Goal: Task Accomplishment & Management: Manage account settings

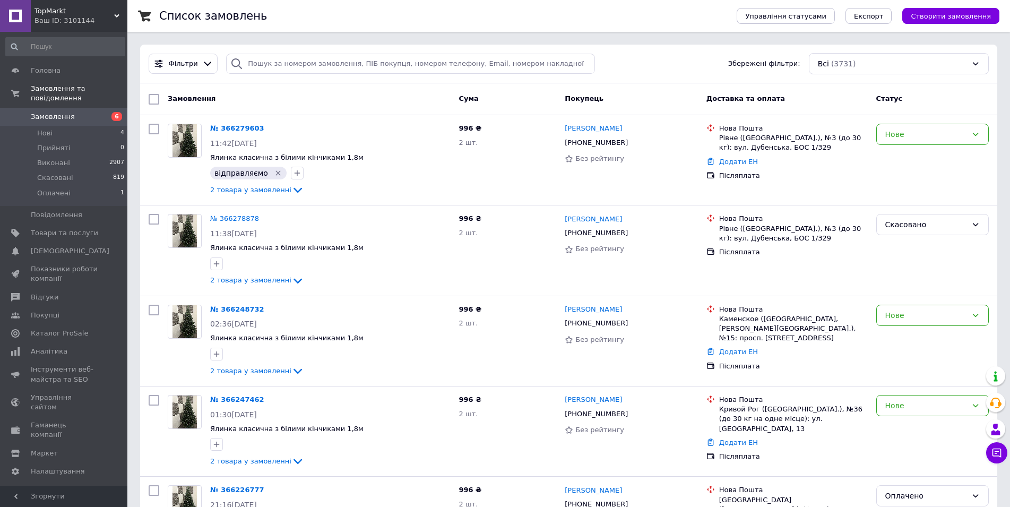
scroll to position [212, 0]
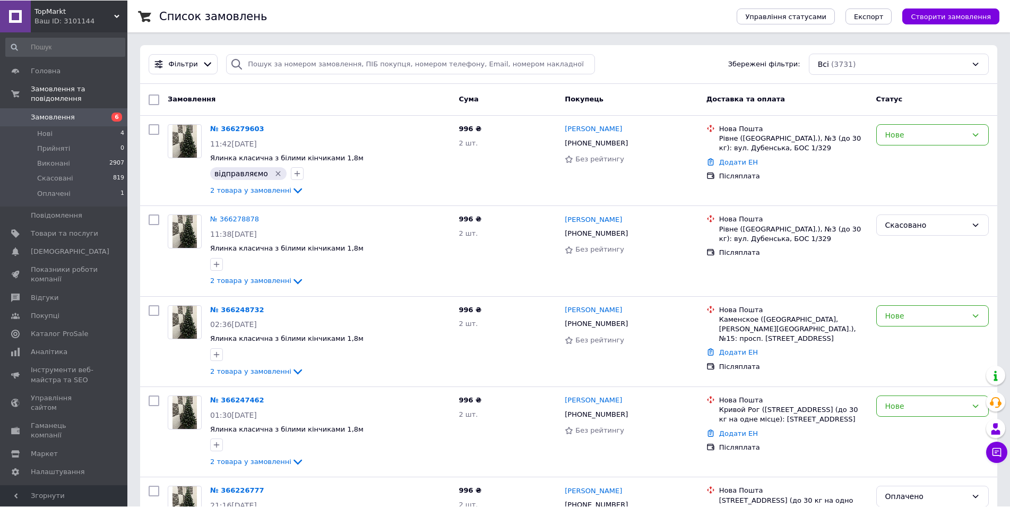
scroll to position [212, 0]
